Goal: Task Accomplishment & Management: Manage account settings

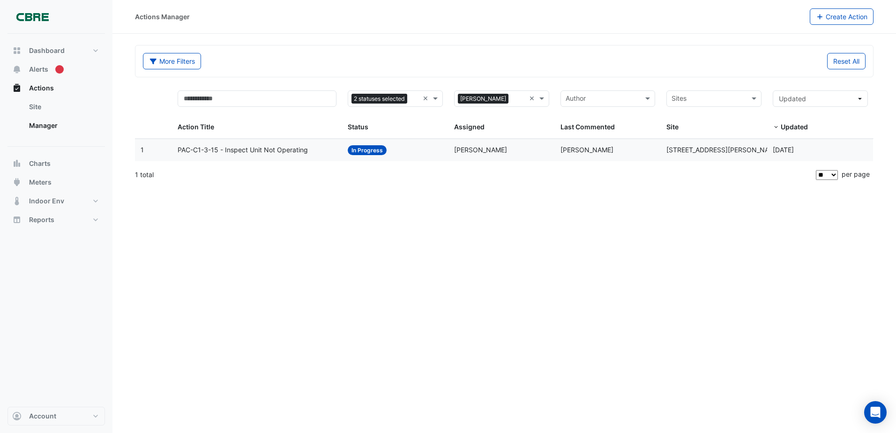
click at [269, 149] on span "PAC-C1-3-15 - Inspect Unit Not Operating" at bounding box center [243, 150] width 130 height 11
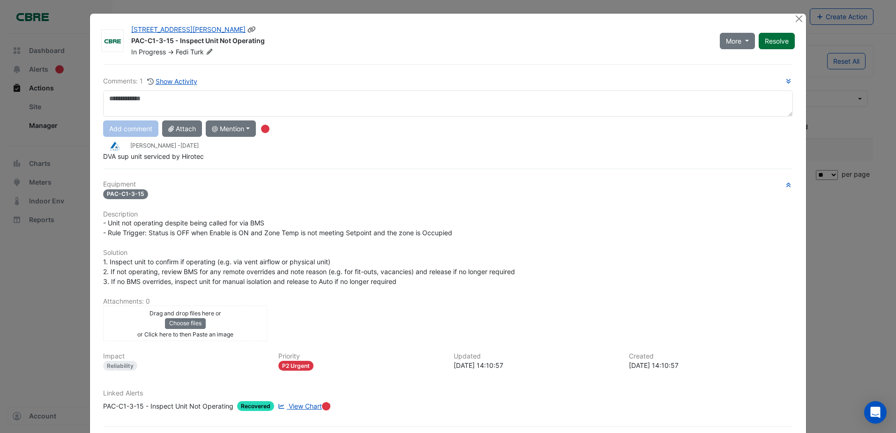
click at [764, 47] on button "Resolve" at bounding box center [777, 41] width 36 height 16
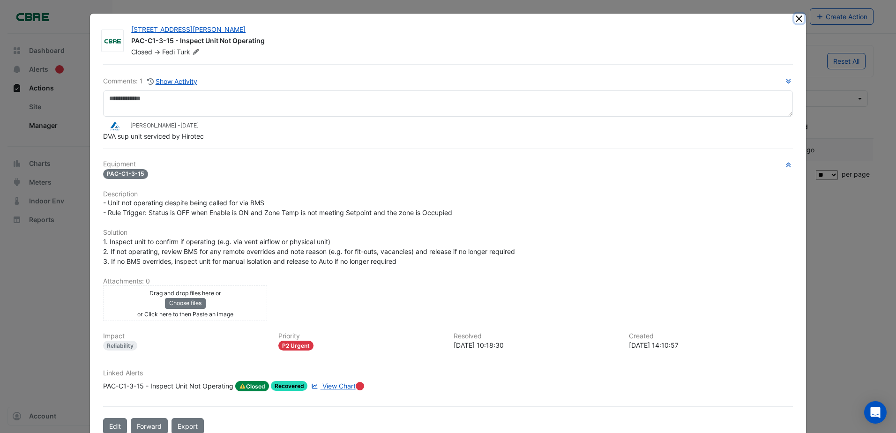
click at [795, 21] on button "Close" at bounding box center [799, 19] width 10 height 10
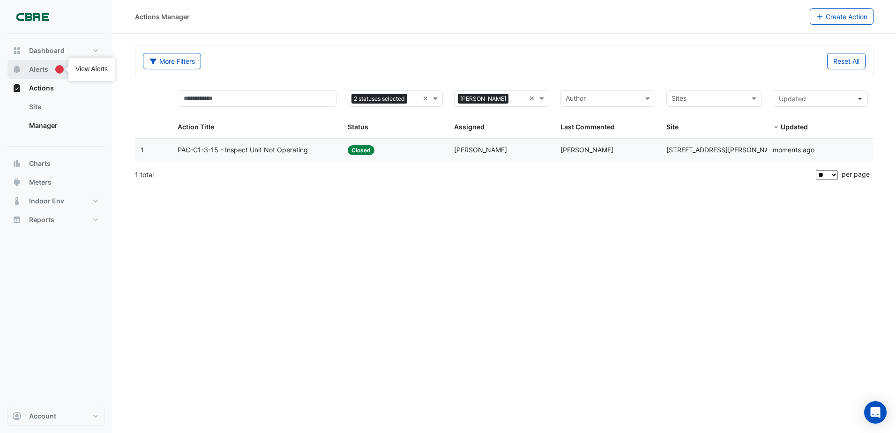
click at [52, 71] on button "Alerts" at bounding box center [55, 69] width 97 height 19
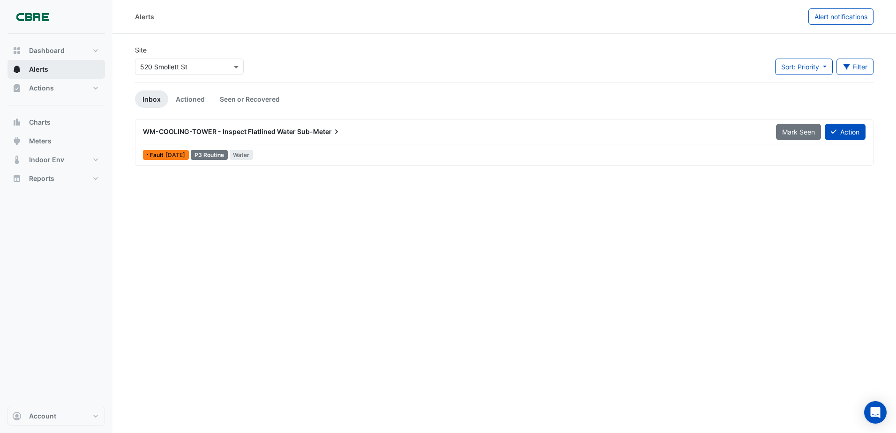
click at [240, 131] on span "WM-COOLING-TOWER - Inspect Flatlined Water" at bounding box center [219, 131] width 153 height 8
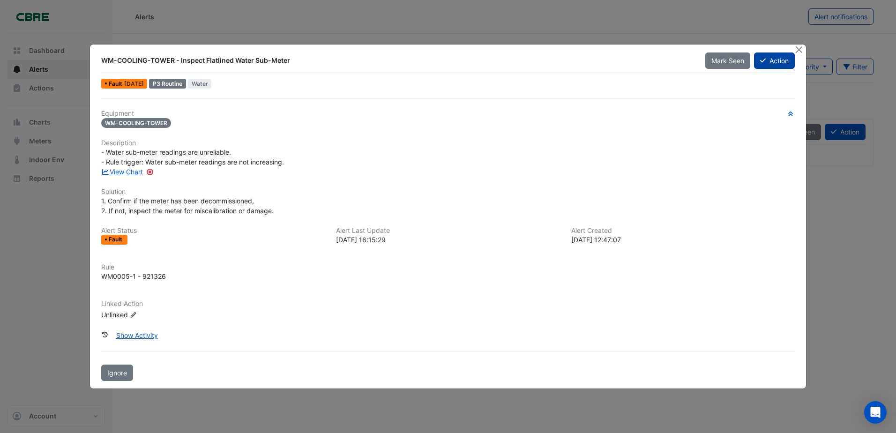
click at [782, 61] on button "Action" at bounding box center [774, 60] width 41 height 16
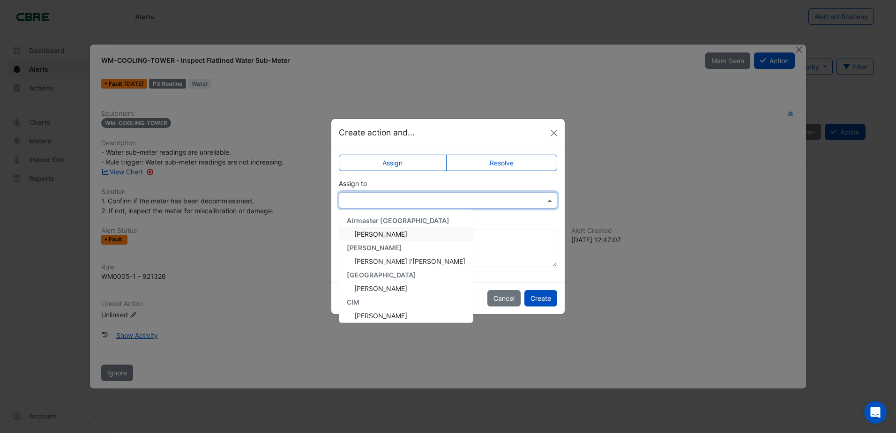
click at [425, 198] on input "text" at bounding box center [438, 201] width 189 height 10
click at [493, 293] on button "Cancel" at bounding box center [503, 298] width 33 height 16
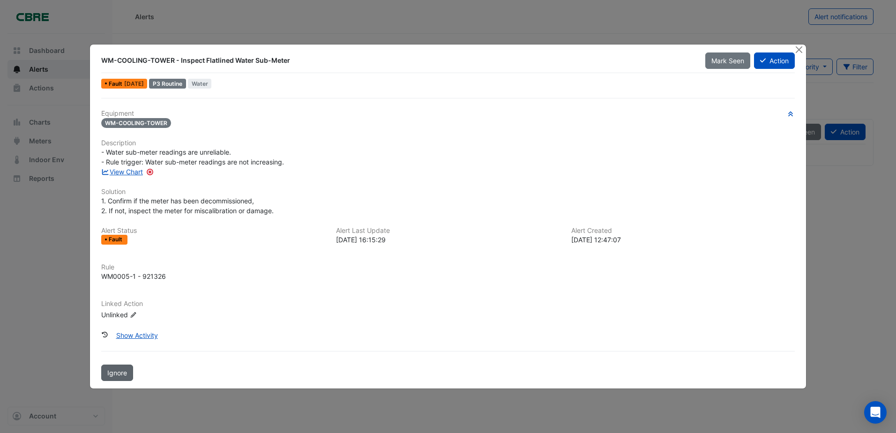
click at [124, 374] on span "Ignore" at bounding box center [117, 373] width 20 height 8
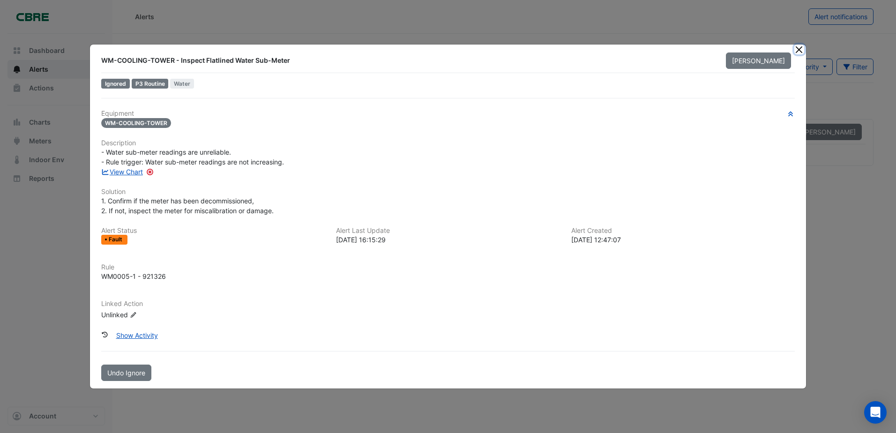
click at [801, 48] on button "Close" at bounding box center [799, 50] width 10 height 10
